Goal: Task Accomplishment & Management: Use online tool/utility

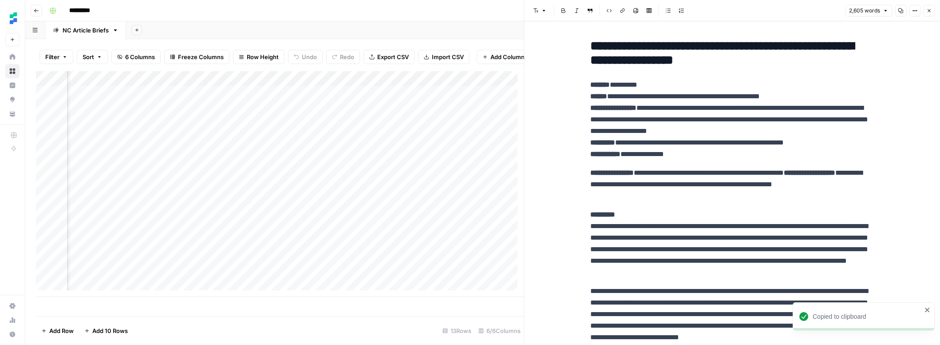
scroll to position [0, 241]
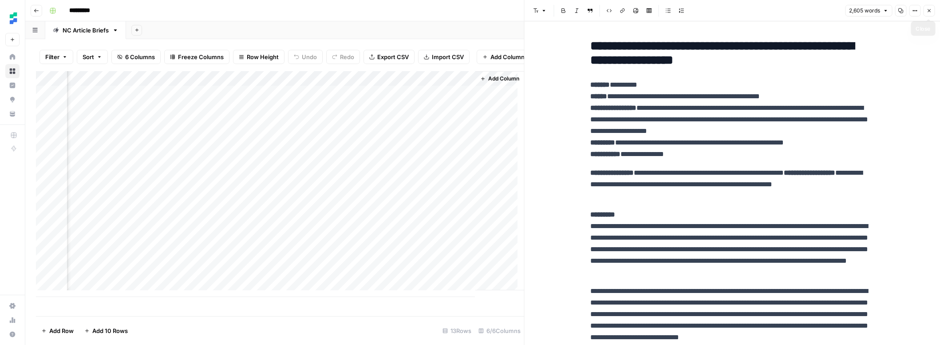
click at [930, 8] on icon "button" at bounding box center [929, 10] width 5 height 5
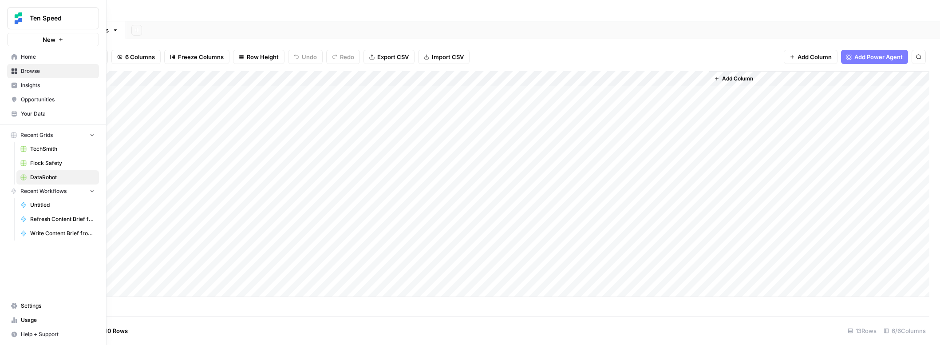
click at [35, 71] on span "Browse" at bounding box center [58, 71] width 74 height 8
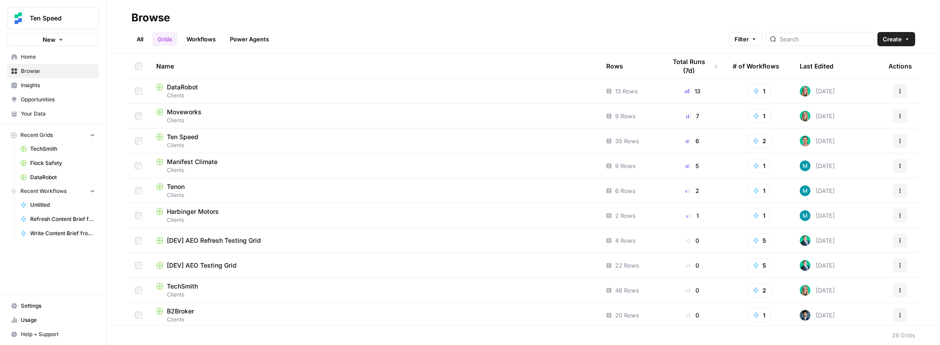
click at [231, 112] on div "Moveworks" at bounding box center [374, 111] width 436 height 9
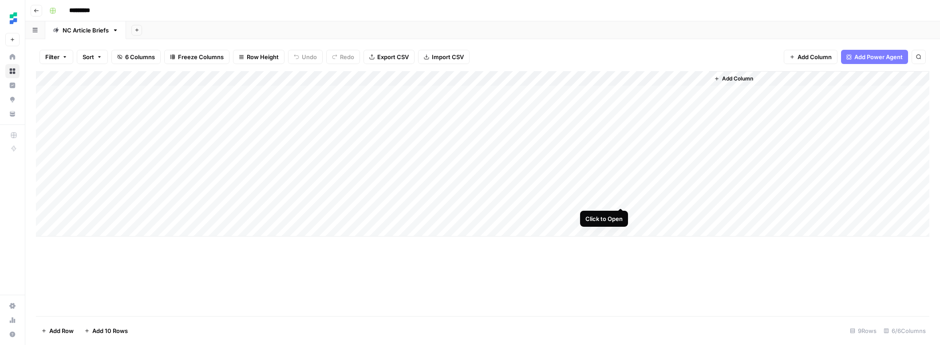
click at [621, 198] on div "Add Column" at bounding box center [483, 153] width 894 height 165
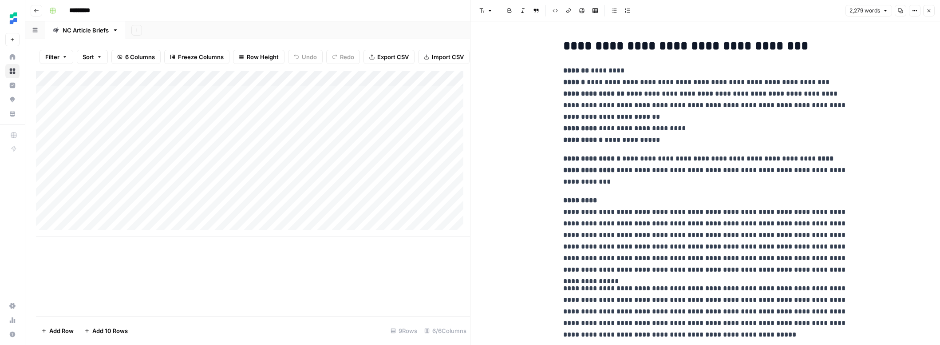
click at [648, 129] on p "**********" at bounding box center [705, 105] width 284 height 81
click at [902, 8] on icon "button" at bounding box center [900, 10] width 5 height 5
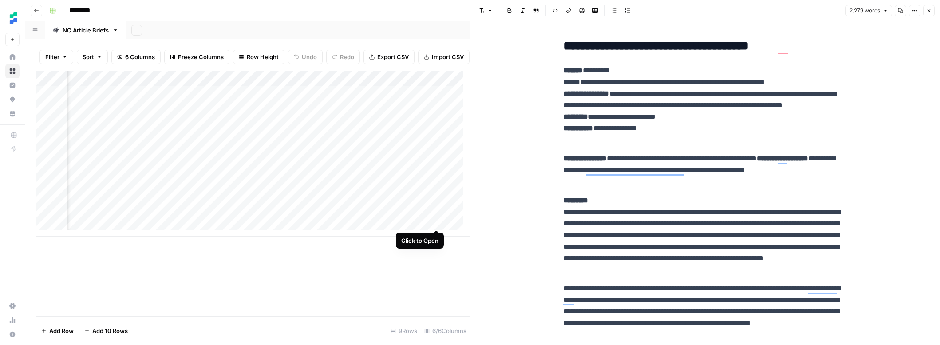
click at [438, 219] on div "Add Column" at bounding box center [253, 153] width 434 height 165
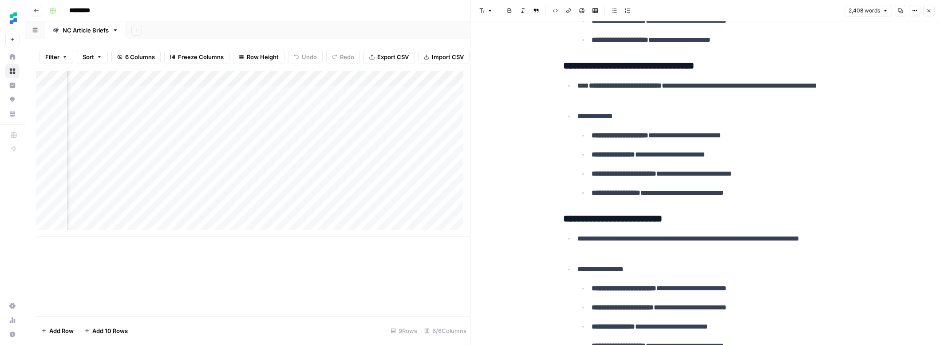
scroll to position [4251, 0]
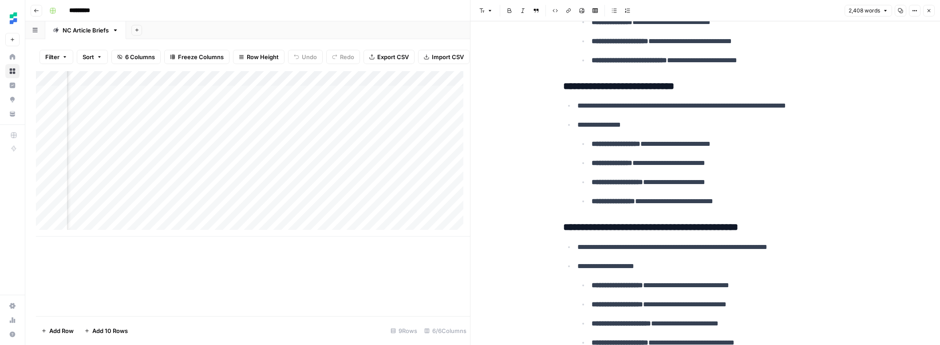
click at [899, 10] on icon "button" at bounding box center [900, 10] width 5 height 5
click at [99, 232] on div "Add Column" at bounding box center [253, 153] width 434 height 165
click at [156, 237] on textarea at bounding box center [138, 236] width 142 height 12
type textarea "**********"
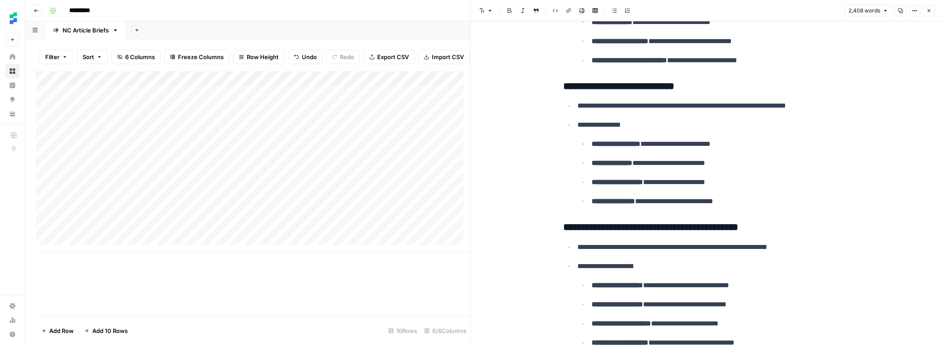
click at [194, 248] on div "Add Column" at bounding box center [253, 161] width 434 height 180
click at [218, 237] on div "Add Column" at bounding box center [253, 168] width 434 height 195
click at [254, 250] on div "Add Column" at bounding box center [253, 168] width 434 height 195
click at [152, 246] on div "Add Column" at bounding box center [253, 168] width 434 height 195
click at [322, 234] on div "Add Column" at bounding box center [253, 168] width 434 height 195
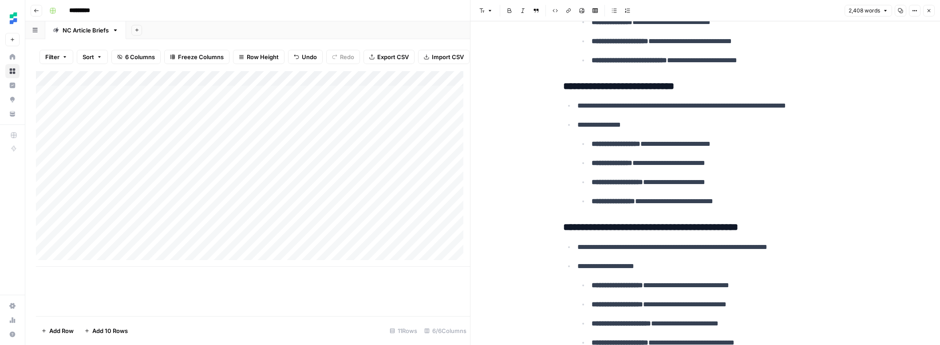
click at [325, 238] on div "Add Column" at bounding box center [253, 168] width 434 height 195
click at [329, 271] on button "Standalone" at bounding box center [320, 270] width 38 height 11
click at [329, 250] on div "Add Column" at bounding box center [253, 168] width 434 height 195
click at [328, 281] on button "Standalone" at bounding box center [320, 285] width 38 height 11
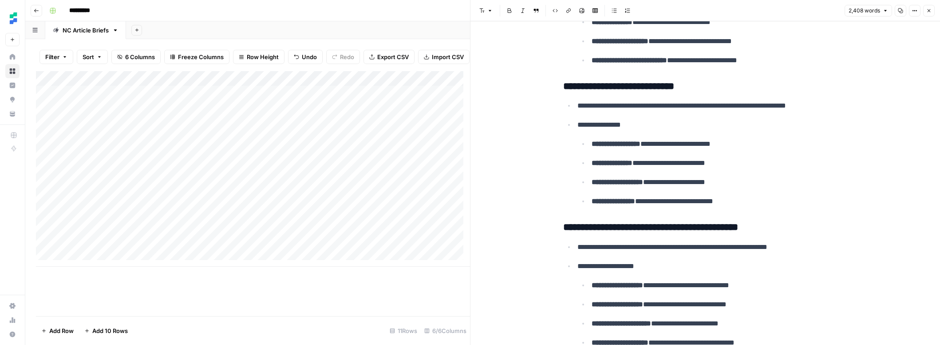
click at [146, 233] on div "Add Column" at bounding box center [253, 168] width 434 height 195
drag, startPoint x: 143, startPoint y: 246, endPoint x: 144, endPoint y: 235, distance: 10.7
click at [144, 235] on div "Add Column" at bounding box center [253, 168] width 434 height 195
click at [254, 247] on div "Add Column" at bounding box center [253, 168] width 434 height 195
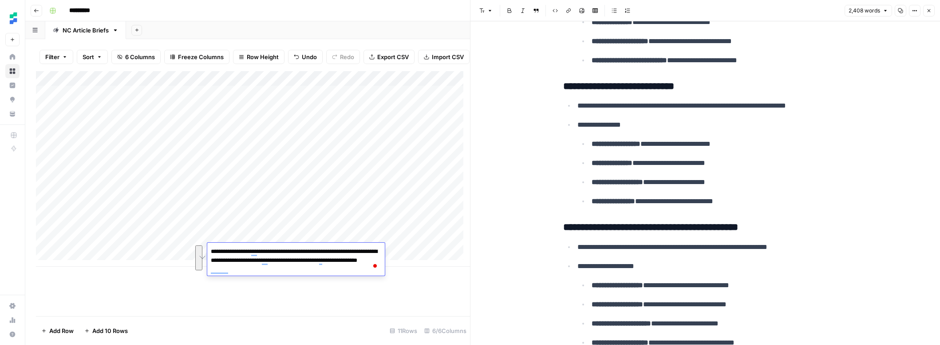
drag, startPoint x: 258, startPoint y: 251, endPoint x: 314, endPoint y: 272, distance: 60.1
click at [314, 272] on textarea "**********" at bounding box center [296, 260] width 178 height 30
click at [270, 236] on div "Add Column" at bounding box center [253, 168] width 434 height 195
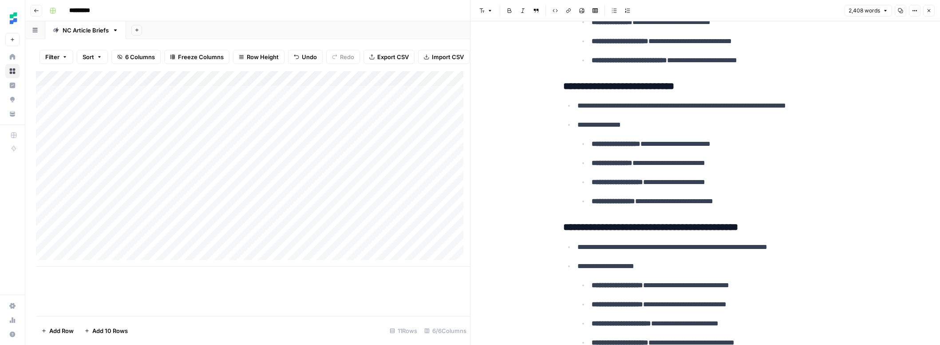
click at [267, 236] on div "Add Column" at bounding box center [253, 168] width 434 height 195
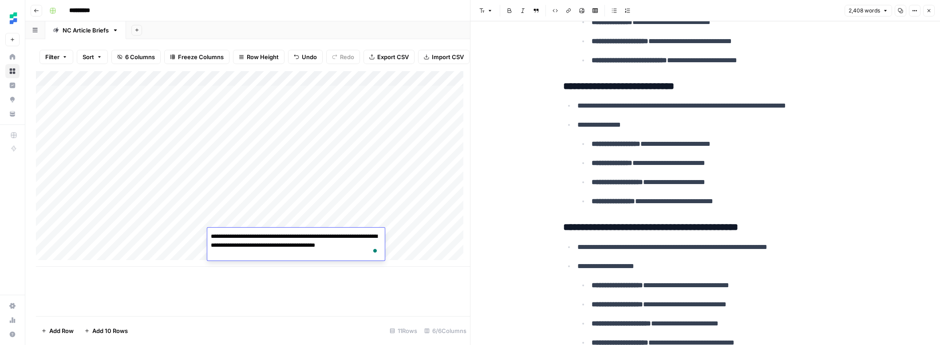
click at [259, 237] on textarea "**********" at bounding box center [296, 245] width 178 height 30
drag, startPoint x: 257, startPoint y: 251, endPoint x: 232, endPoint y: 237, distance: 28.6
click at [232, 237] on textarea "**********" at bounding box center [296, 245] width 178 height 30
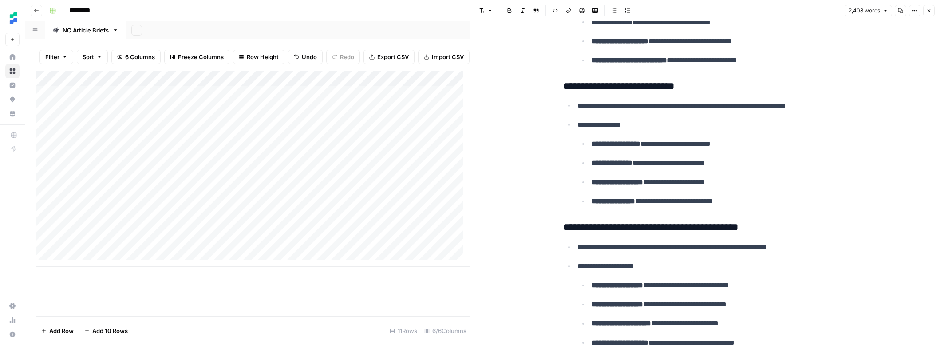
click at [172, 238] on div "Add Column" at bounding box center [253, 168] width 434 height 195
click at [237, 236] on div "Add Column" at bounding box center [253, 168] width 434 height 195
click at [244, 244] on div "Add Column" at bounding box center [253, 168] width 434 height 195
click at [457, 230] on div "Add Column" at bounding box center [253, 168] width 434 height 195
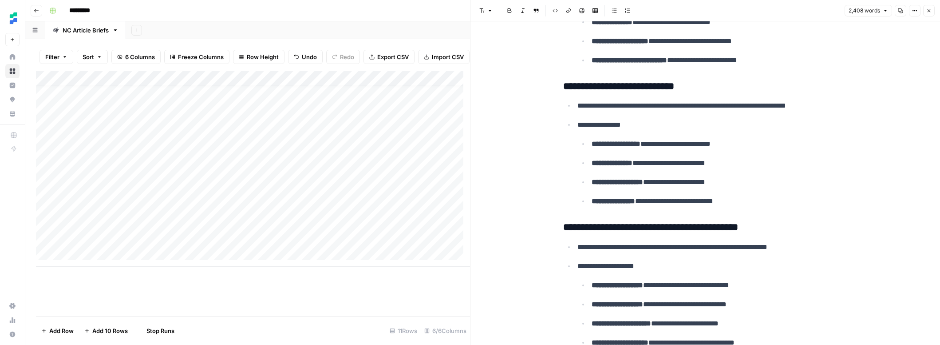
click at [456, 244] on div "Add Column" at bounding box center [253, 168] width 434 height 195
click at [932, 12] on icon "button" at bounding box center [929, 10] width 5 height 5
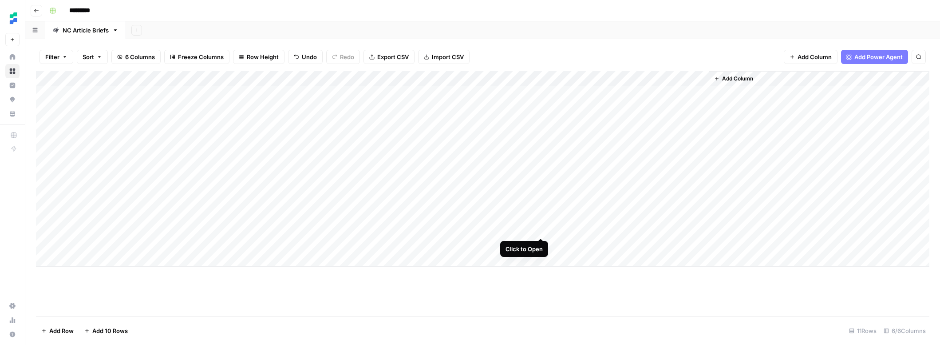
click at [541, 226] on div "Add Column" at bounding box center [483, 168] width 894 height 195
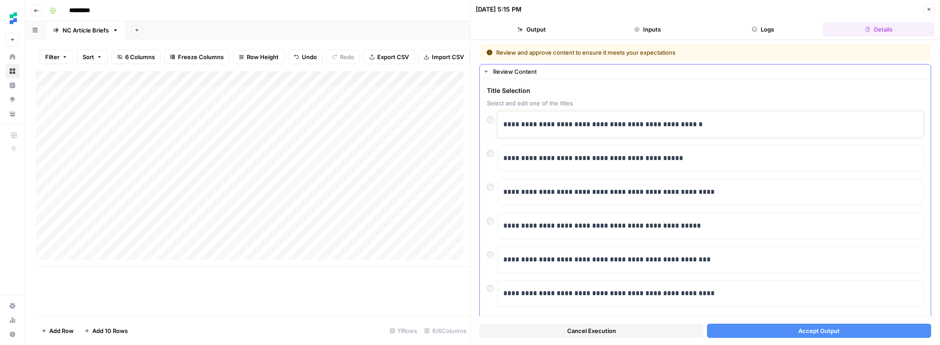
click at [590, 127] on p "**********" at bounding box center [708, 125] width 408 height 12
click at [833, 326] on span "Accept Output" at bounding box center [819, 330] width 41 height 9
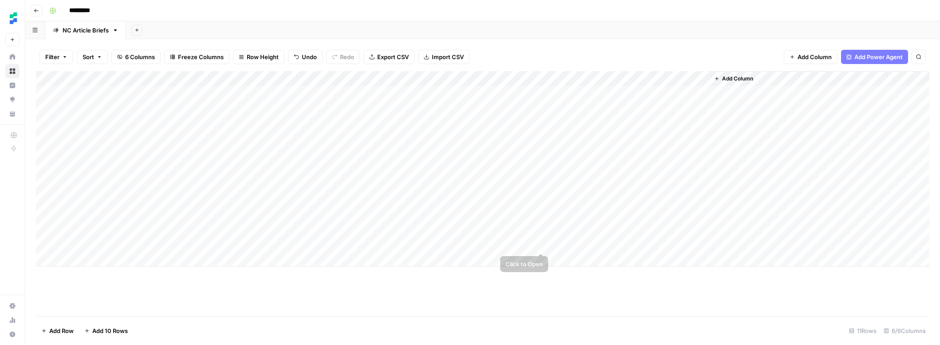
click at [547, 244] on div "Add Column" at bounding box center [483, 168] width 894 height 195
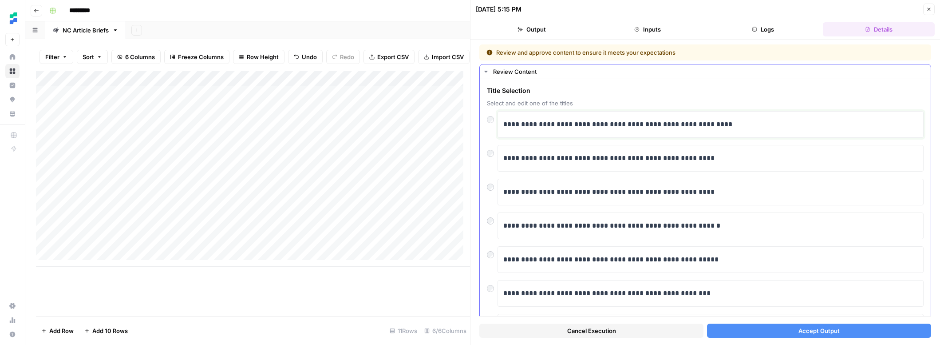
click at [639, 127] on p "**********" at bounding box center [708, 125] width 408 height 12
click at [603, 121] on p "**********" at bounding box center [708, 125] width 408 height 12
drag, startPoint x: 598, startPoint y: 126, endPoint x: 592, endPoint y: 125, distance: 5.4
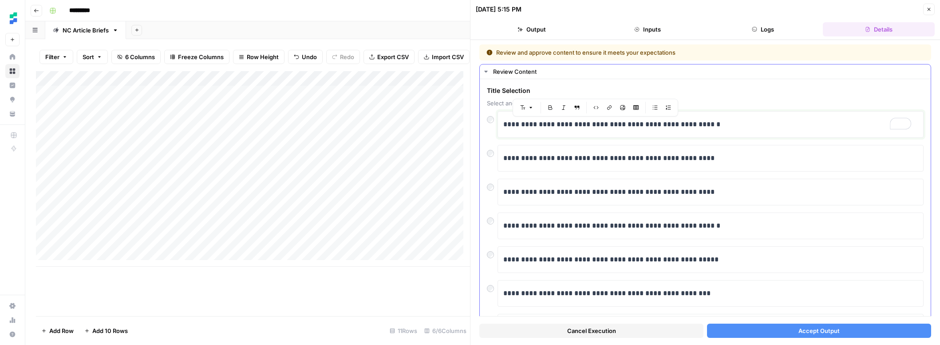
click at [592, 125] on p "**********" at bounding box center [708, 125] width 408 height 12
click at [828, 326] on span "Accept Output" at bounding box center [819, 330] width 41 height 9
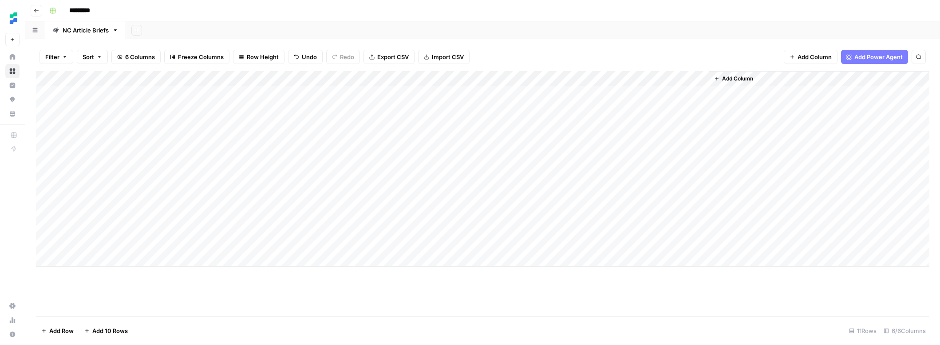
click at [151, 258] on div "Add Column" at bounding box center [483, 168] width 894 height 195
type textarea "**********"
click at [148, 274] on div "Add Column" at bounding box center [483, 176] width 894 height 210
paste textarea "**********"
type textarea "**********"
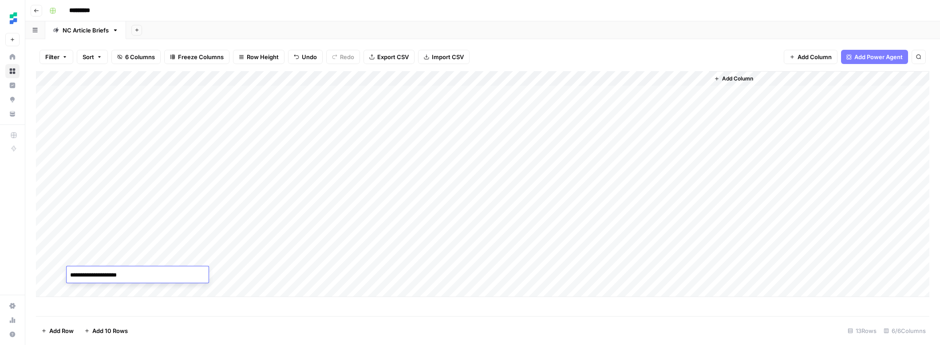
click at [149, 291] on div "Add Column" at bounding box center [483, 184] width 894 height 226
paste textarea "**********"
type textarea "**********"
click at [264, 255] on div "Add Column" at bounding box center [483, 191] width 894 height 241
click at [264, 275] on div "Add Column" at bounding box center [483, 191] width 894 height 241
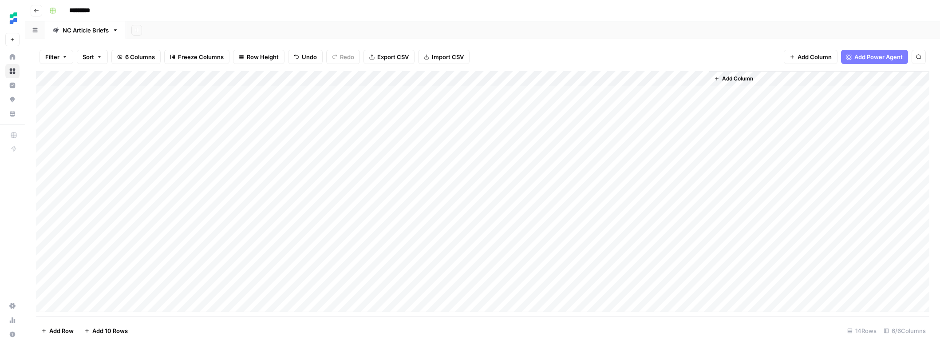
click at [254, 288] on div "Add Column" at bounding box center [483, 191] width 894 height 241
click at [328, 260] on div "Add Column" at bounding box center [483, 191] width 894 height 241
click at [317, 258] on div "Add Column" at bounding box center [483, 191] width 894 height 241
click at [323, 289] on button "Standalone" at bounding box center [320, 293] width 38 height 11
click at [317, 277] on div "Add Column" at bounding box center [483, 191] width 894 height 241
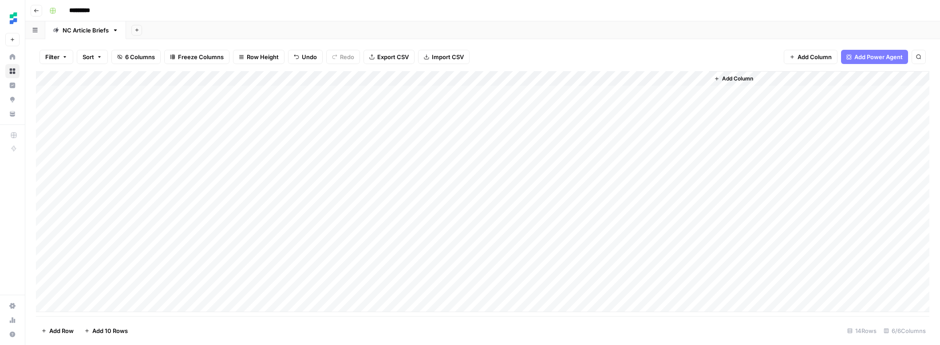
click at [310, 275] on div "Add Column" at bounding box center [483, 191] width 894 height 241
click at [321, 309] on button "Standalone" at bounding box center [320, 308] width 38 height 11
click at [313, 289] on div "Add Column" at bounding box center [483, 191] width 894 height 241
click at [309, 289] on div "Add Column" at bounding box center [483, 191] width 894 height 241
click at [322, 318] on button "Standalone" at bounding box center [320, 323] width 38 height 11
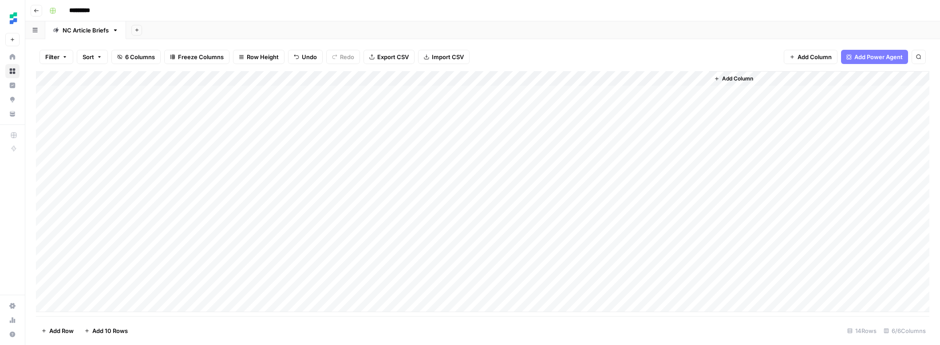
click at [461, 259] on div "Add Column" at bounding box center [483, 191] width 894 height 241
click at [459, 278] on div "Add Column" at bounding box center [483, 191] width 894 height 241
click at [458, 289] on div "Add Column" at bounding box center [483, 191] width 894 height 241
click at [542, 260] on div "Add Column" at bounding box center [483, 191] width 894 height 241
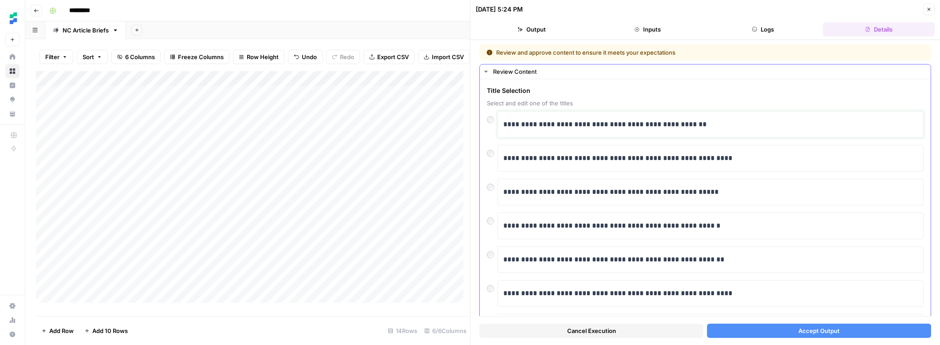
click at [605, 120] on p "**********" at bounding box center [708, 125] width 408 height 12
click at [658, 125] on p "**********" at bounding box center [708, 125] width 408 height 12
click at [828, 326] on span "Accept Output" at bounding box center [819, 330] width 41 height 9
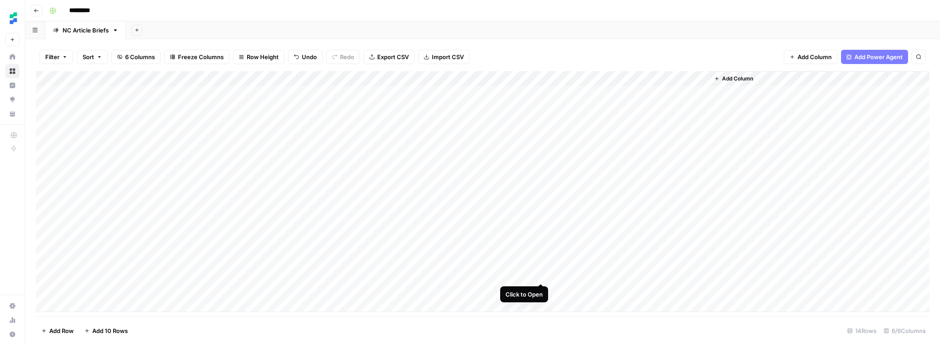
click at [538, 274] on div "Add Column" at bounding box center [483, 191] width 894 height 241
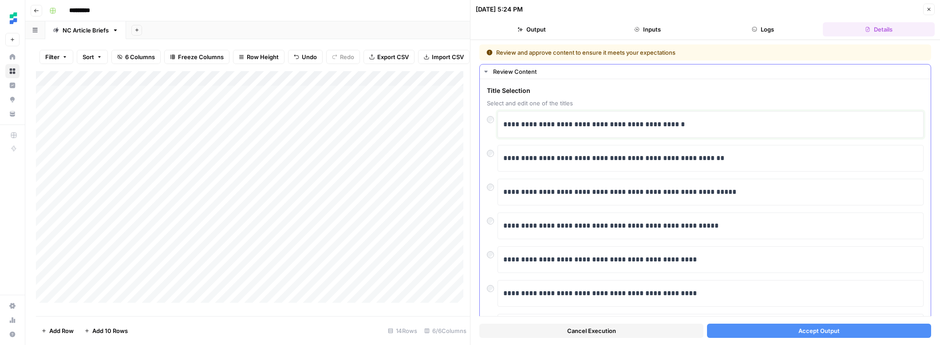
click at [631, 122] on p "**********" at bounding box center [708, 125] width 408 height 12
click at [849, 323] on button "Accept Output" at bounding box center [819, 330] width 224 height 14
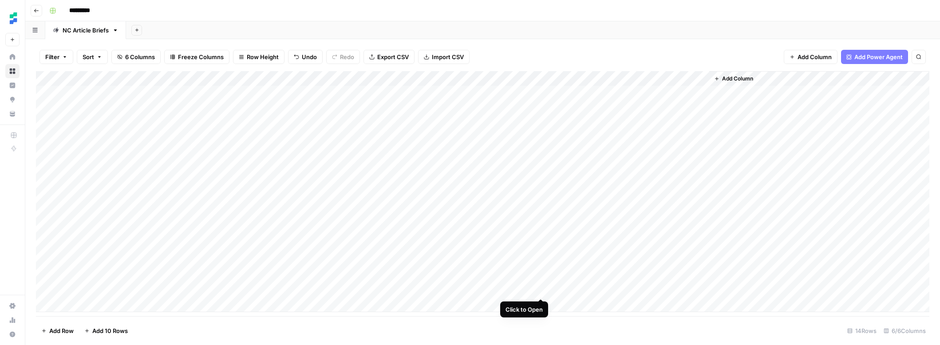
click at [540, 290] on div "Add Column" at bounding box center [483, 191] width 894 height 241
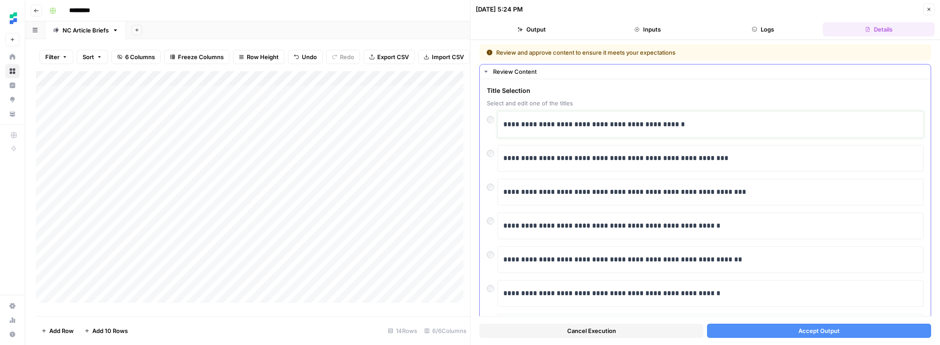
click at [592, 124] on p "**********" at bounding box center [708, 125] width 408 height 12
click at [828, 327] on span "Accept Output" at bounding box center [819, 330] width 41 height 9
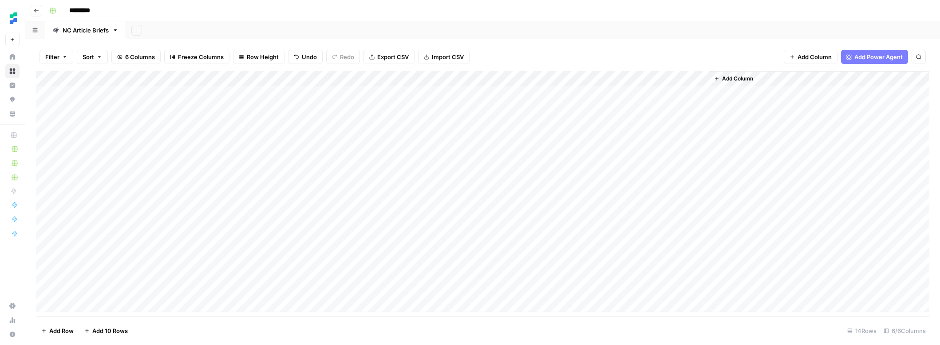
click at [155, 302] on div "Add Column" at bounding box center [483, 191] width 894 height 241
type textarea "**********"
click at [169, 289] on div "Add Column" at bounding box center [483, 193] width 894 height 245
click at [158, 309] on div "Add Column" at bounding box center [483, 193] width 894 height 245
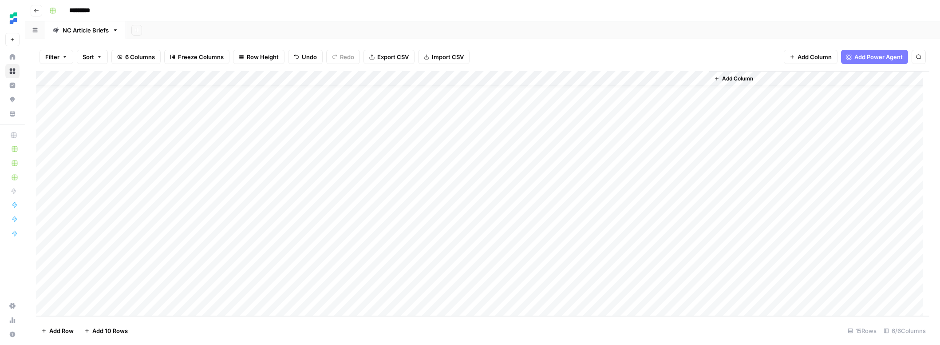
scroll to position [26, 0]
click at [155, 293] on textarea at bounding box center [138, 294] width 142 height 12
type textarea "**********"
click at [246, 299] on div "Add Column" at bounding box center [483, 193] width 894 height 245
click at [341, 283] on div "Add Column" at bounding box center [483, 193] width 894 height 245
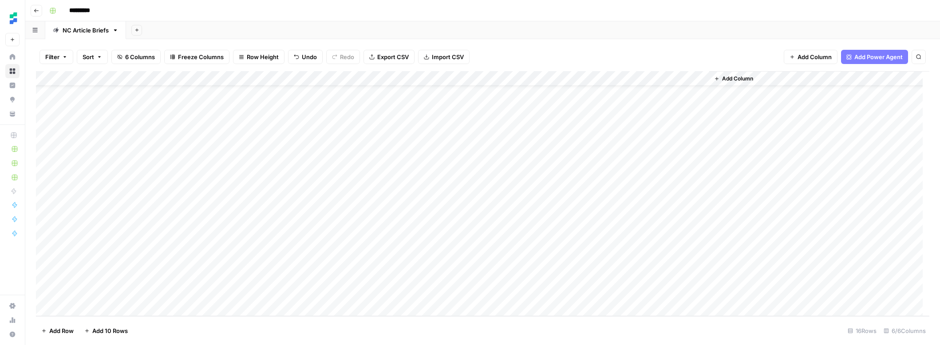
click at [333, 278] on div "Add Column" at bounding box center [483, 193] width 894 height 245
click at [337, 308] on button "Standalone" at bounding box center [320, 312] width 38 height 11
click at [326, 295] on div "Add Column" at bounding box center [483, 193] width 894 height 245
click at [321, 294] on div "Add Column" at bounding box center [483, 193] width 894 height 245
click at [329, 323] on button "Standalone" at bounding box center [320, 327] width 38 height 11
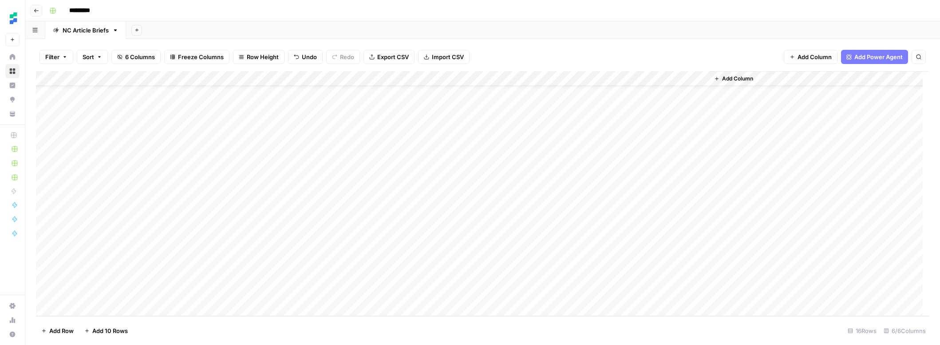
click at [256, 273] on div "Add Column" at bounding box center [483, 193] width 894 height 245
click at [256, 262] on div "Add Column" at bounding box center [483, 193] width 894 height 245
click at [262, 281] on div "Add Column" at bounding box center [483, 193] width 894 height 245
click at [458, 279] on div "Add Column" at bounding box center [483, 193] width 894 height 245
click at [262, 289] on div "Add Column" at bounding box center [483, 193] width 894 height 245
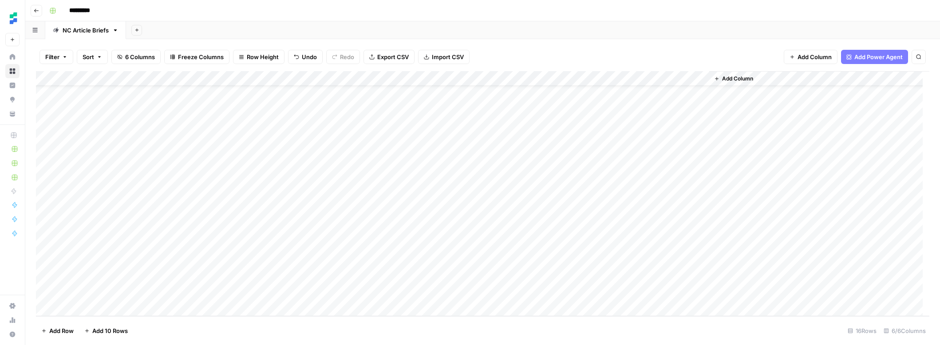
click at [457, 295] on div "Add Column" at bounding box center [483, 193] width 894 height 245
click at [120, 311] on div "Add Column" at bounding box center [483, 193] width 894 height 245
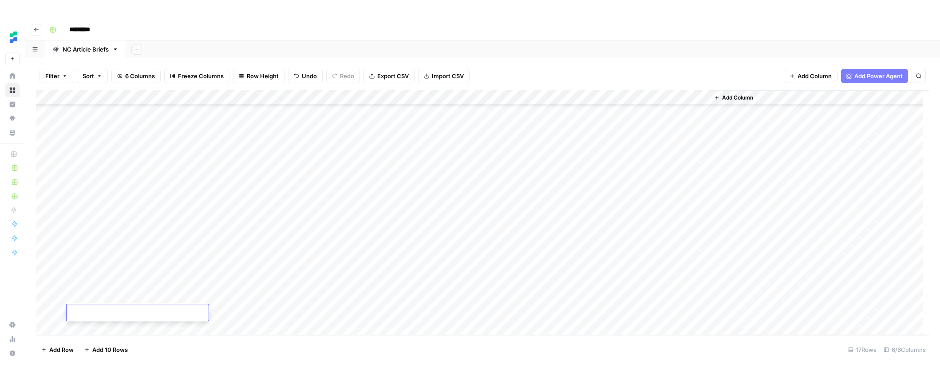
scroll to position [41, 0]
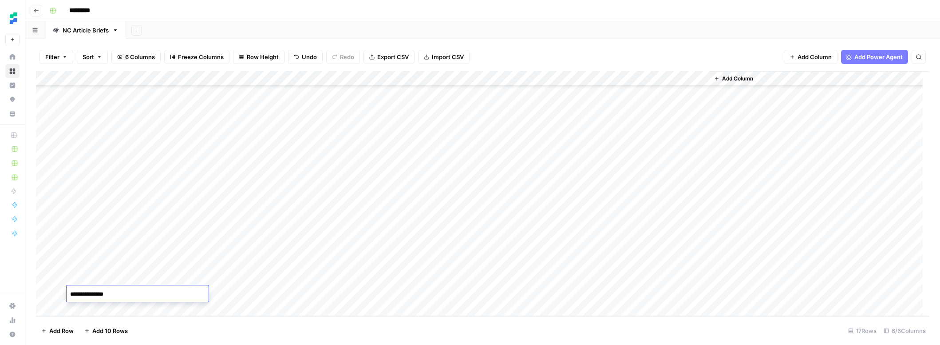
type textarea "**********"
click at [539, 262] on div "Add Column" at bounding box center [483, 193] width 894 height 245
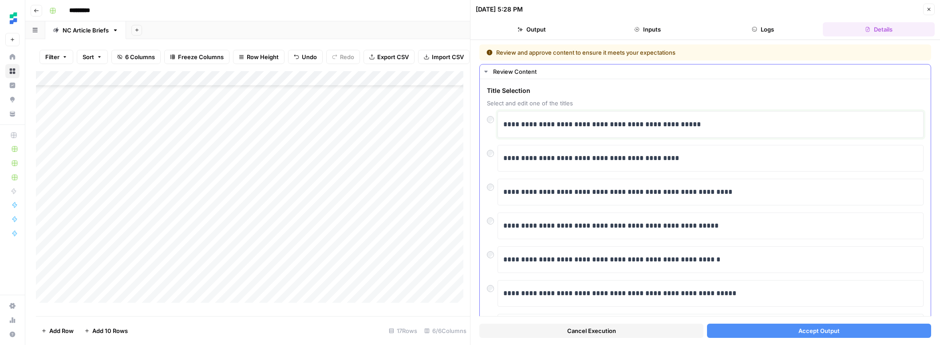
click at [568, 122] on p "**********" at bounding box center [708, 125] width 408 height 12
click at [799, 332] on span "Accept Output" at bounding box center [819, 330] width 41 height 9
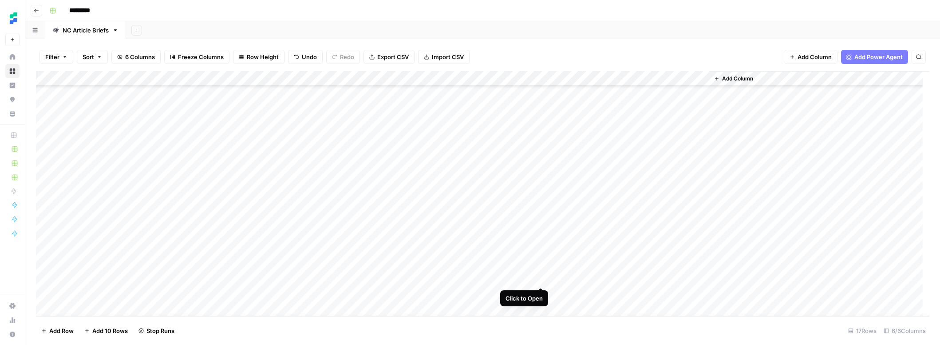
click at [540, 279] on div "Add Column" at bounding box center [483, 193] width 894 height 245
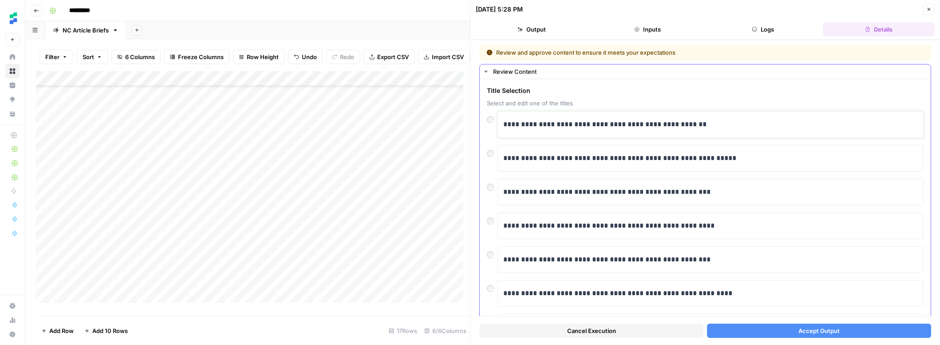
click at [588, 125] on p "**********" at bounding box center [708, 125] width 408 height 12
click at [825, 327] on span "Accept Output" at bounding box center [819, 330] width 41 height 9
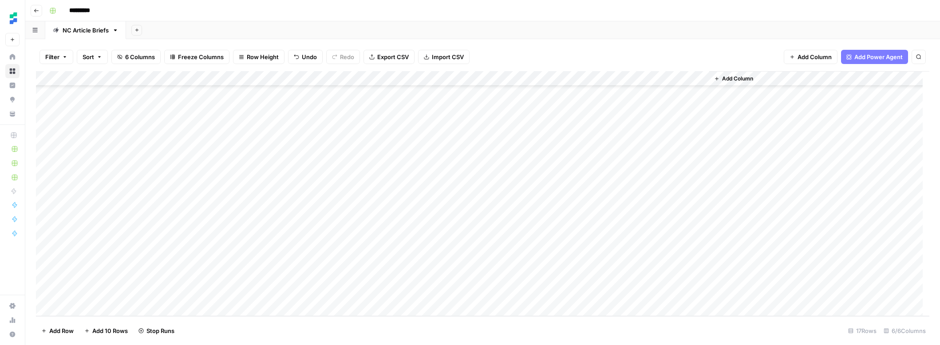
click at [130, 297] on div "Add Column" at bounding box center [483, 193] width 894 height 245
click at [295, 294] on div "Add Column" at bounding box center [483, 193] width 894 height 245
click at [334, 293] on div "Add Column" at bounding box center [483, 193] width 894 height 245
click at [327, 330] on button "Standalone" at bounding box center [320, 327] width 38 height 11
click at [263, 291] on div "Add Column" at bounding box center [483, 193] width 894 height 245
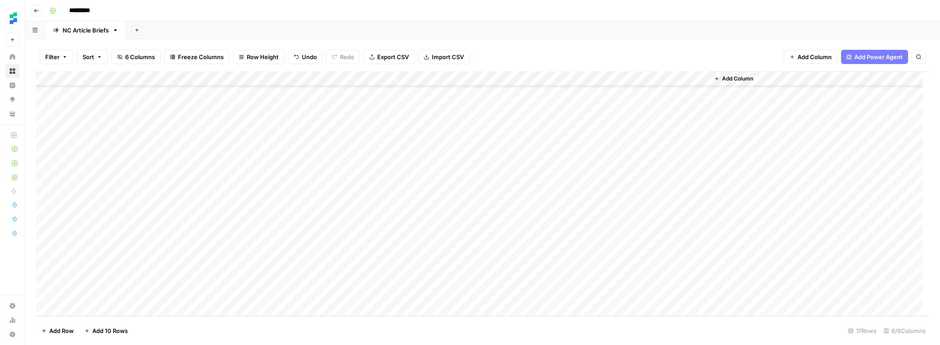
click at [251, 136] on div "Add Column" at bounding box center [483, 193] width 894 height 245
click at [455, 293] on div "Add Column" at bounding box center [483, 193] width 894 height 245
